Goal: Navigation & Orientation: Find specific page/section

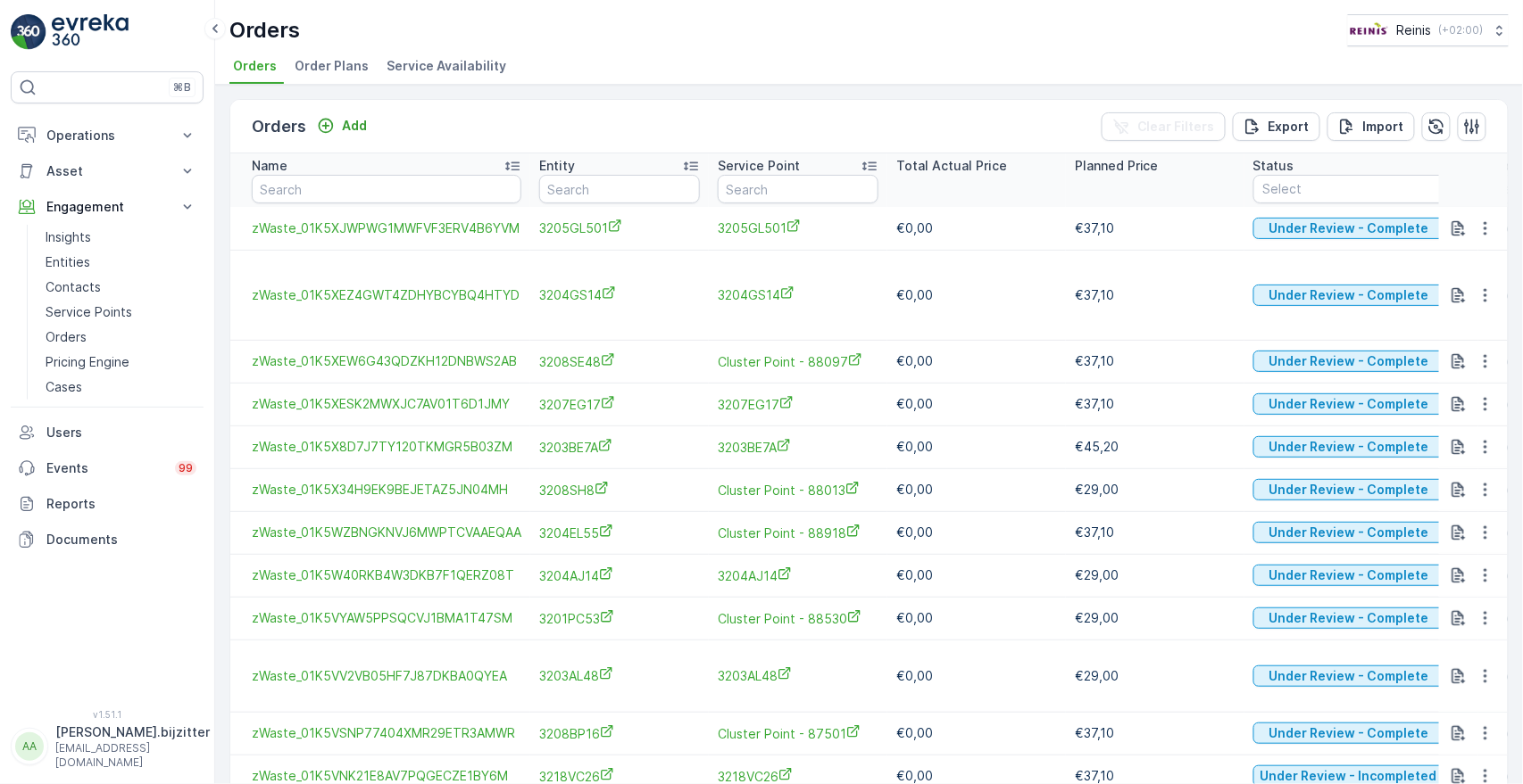
click at [581, 126] on div "Orders Add Clear Filters Export Import" at bounding box center [869, 126] width 1278 height 53
click at [340, 70] on span "Order Plans" at bounding box center [332, 66] width 74 height 18
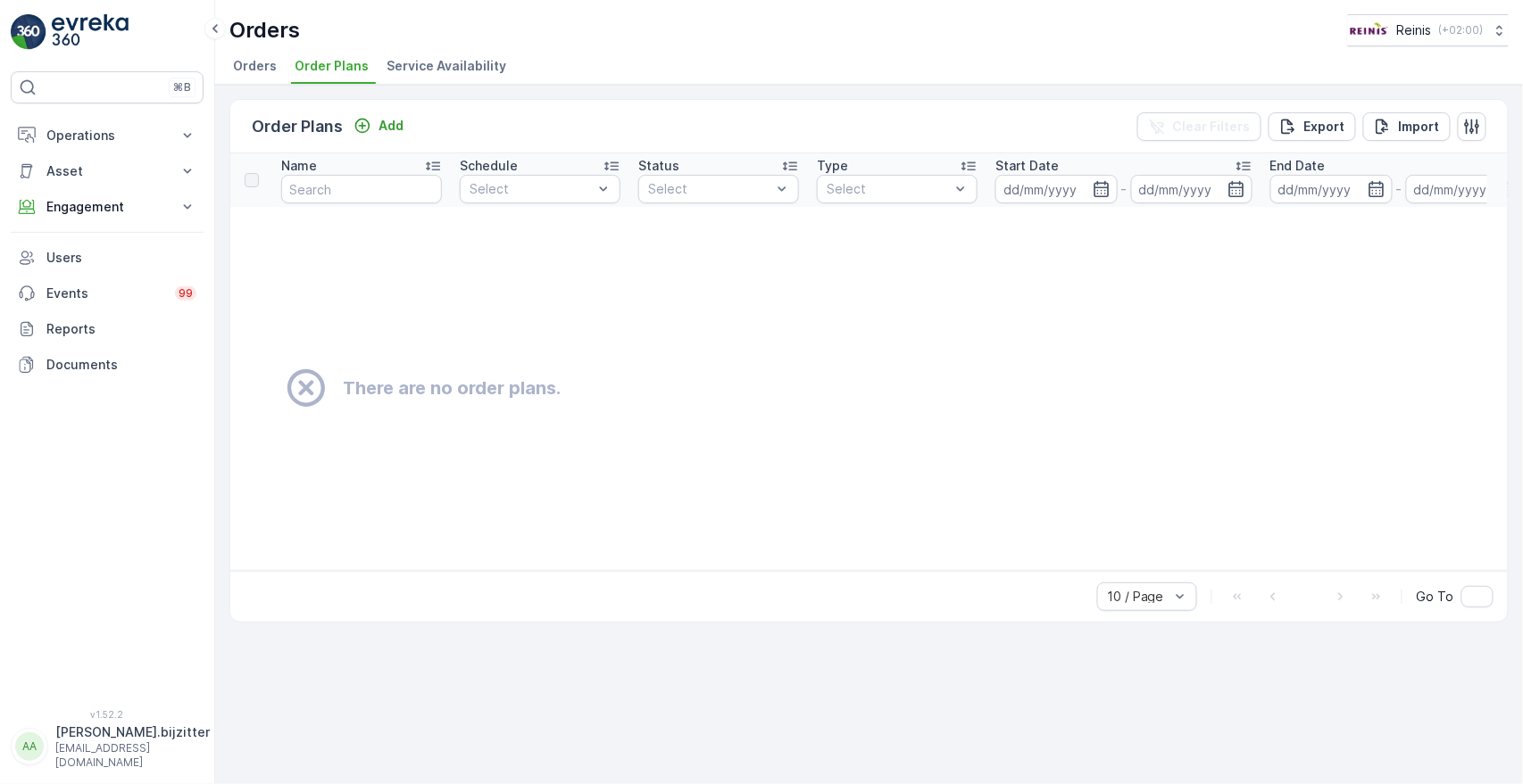
click at [254, 68] on span "Orders" at bounding box center [254, 66] width 44 height 18
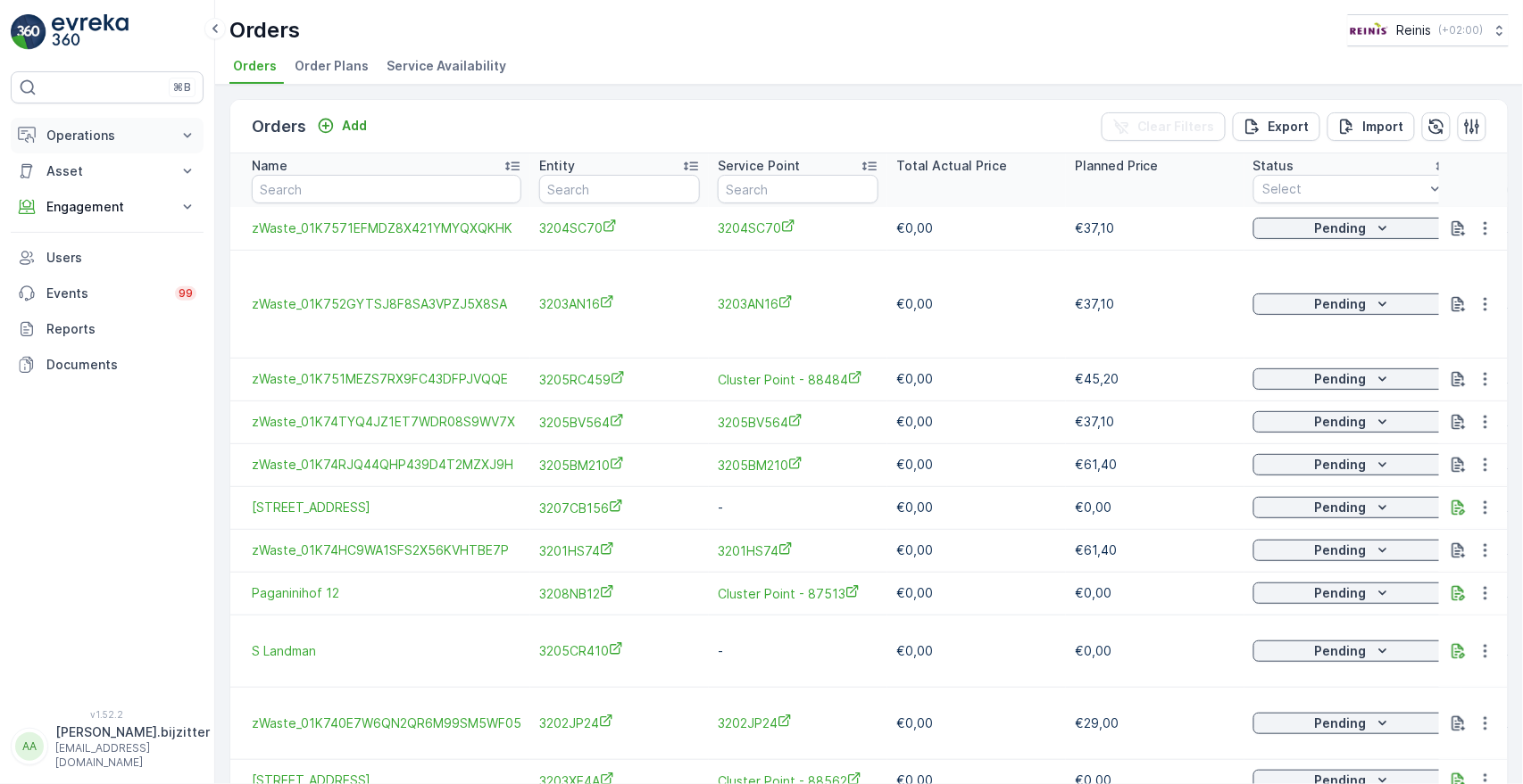
click at [71, 136] on p "Operations" at bounding box center [107, 135] width 122 height 18
click at [72, 130] on p "Operations" at bounding box center [107, 135] width 122 height 18
click at [334, 62] on span "Order Plans" at bounding box center [332, 66] width 74 height 18
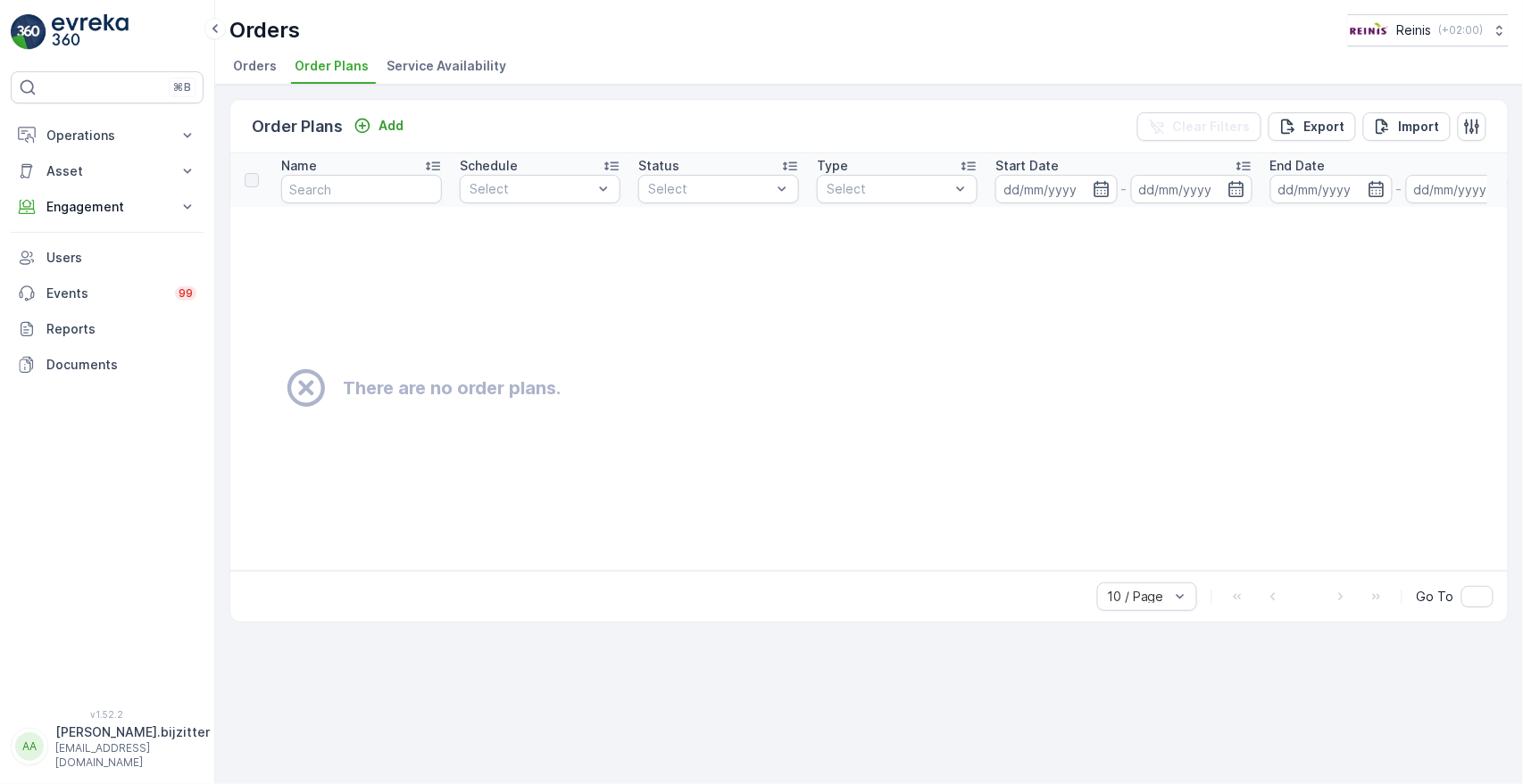
click at [428, 62] on span "Service Availability" at bounding box center [446, 66] width 120 height 18
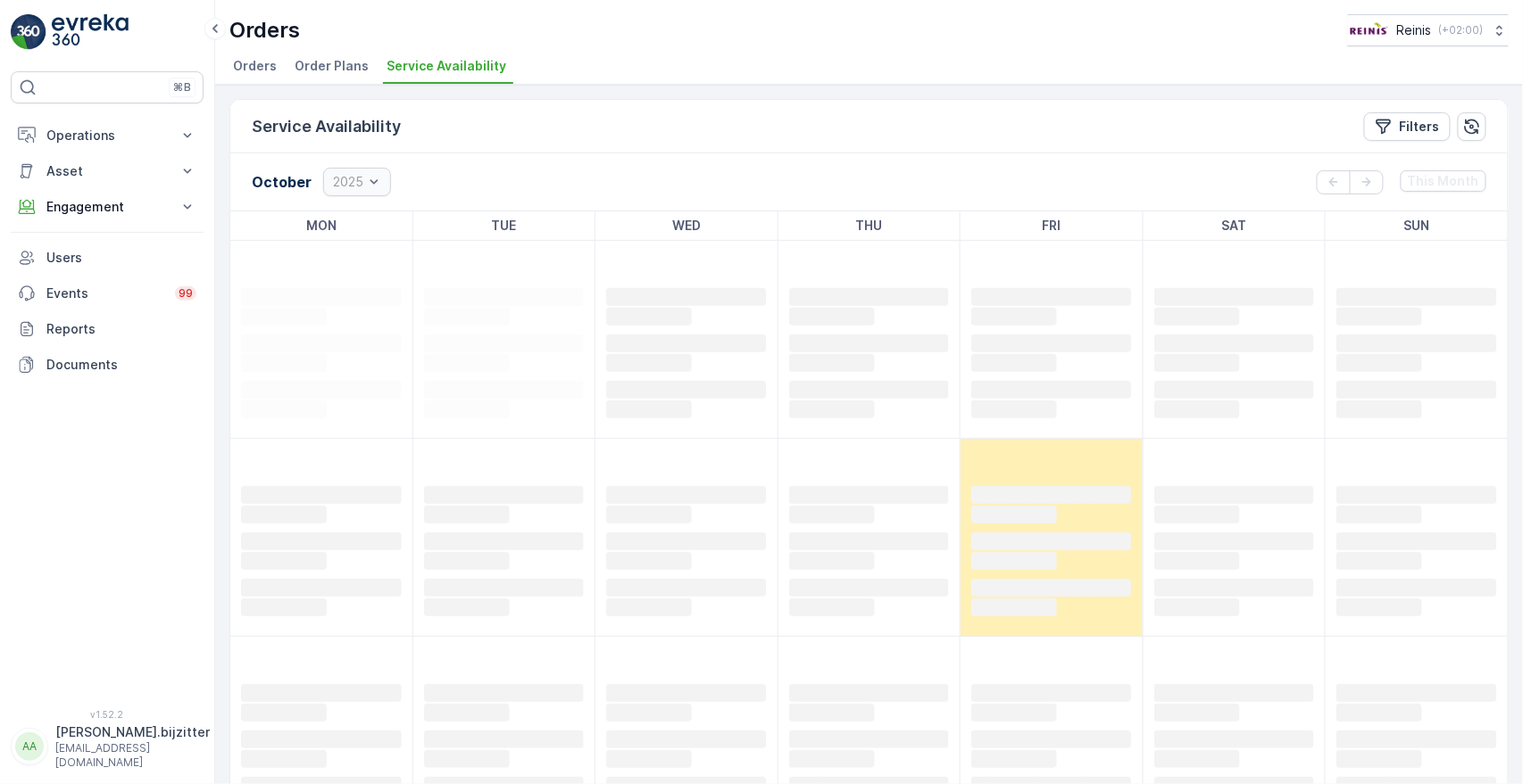
click at [257, 62] on span "Orders" at bounding box center [254, 66] width 44 height 18
